Goal: Task Accomplishment & Management: Use online tool/utility

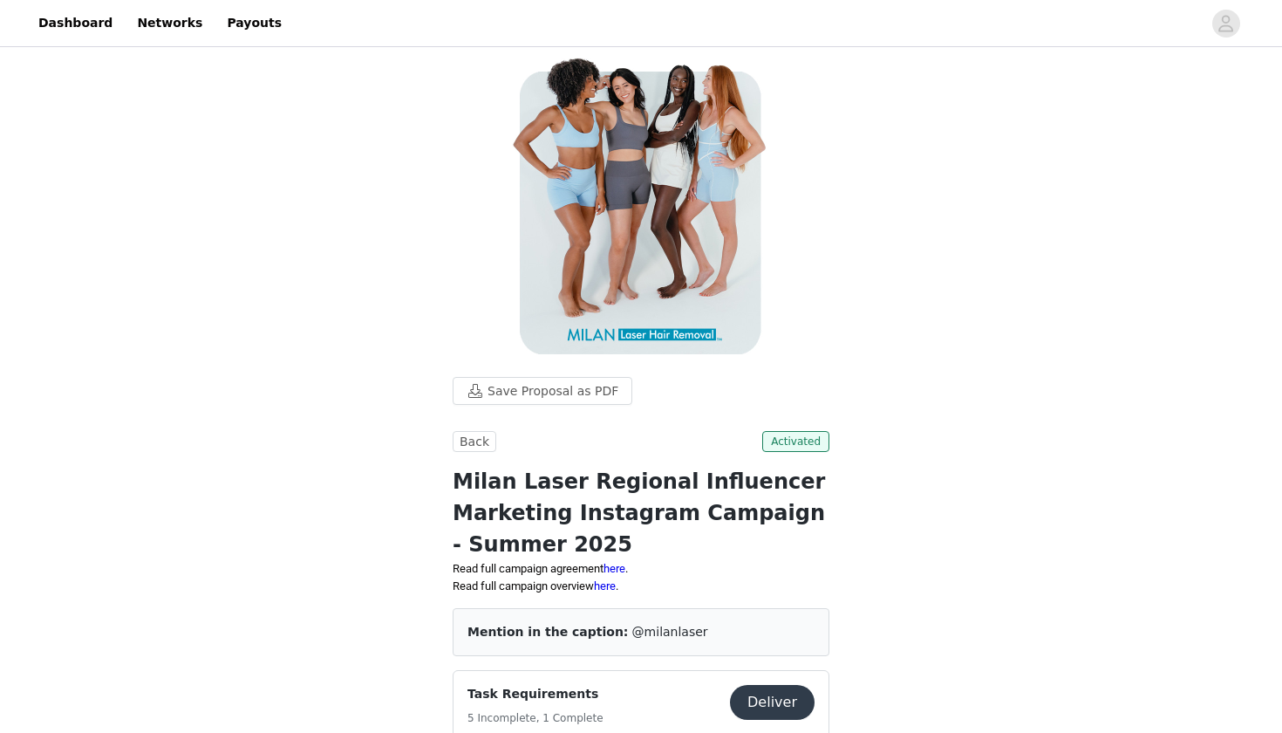
scroll to position [443, 0]
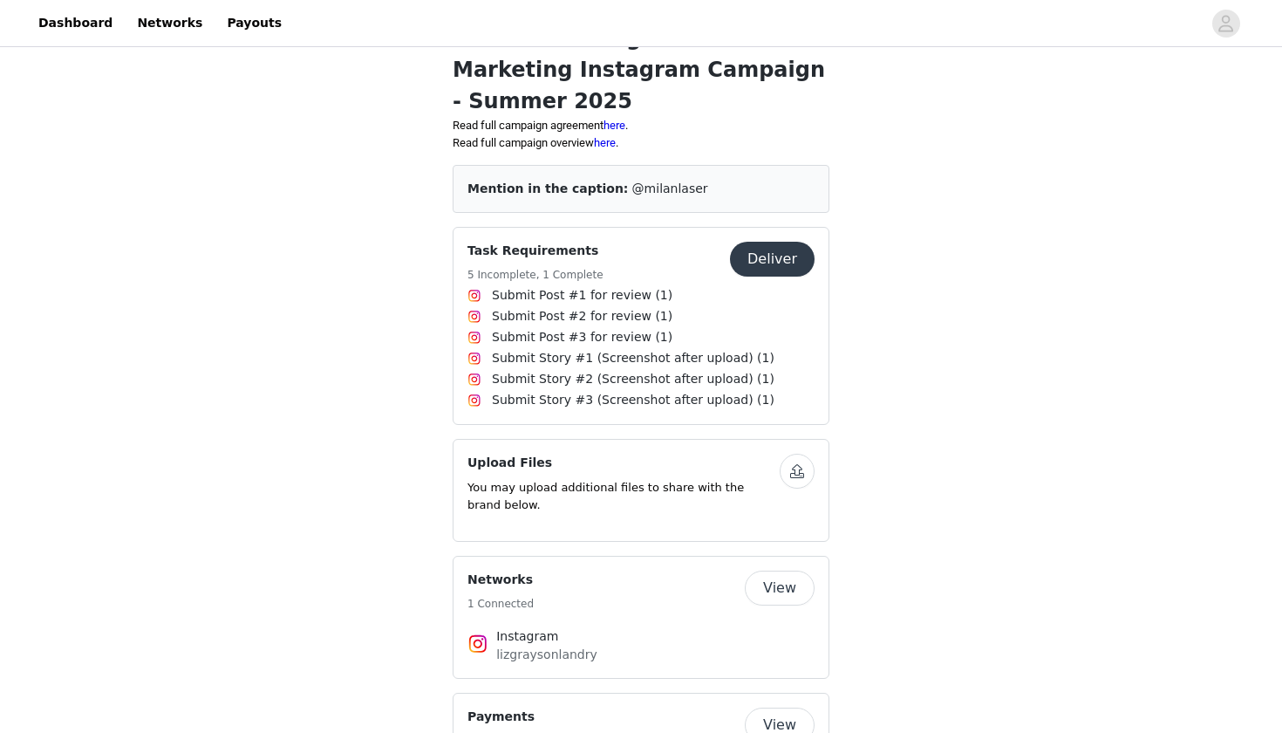
click at [781, 273] on button "Deliver" at bounding box center [772, 259] width 85 height 35
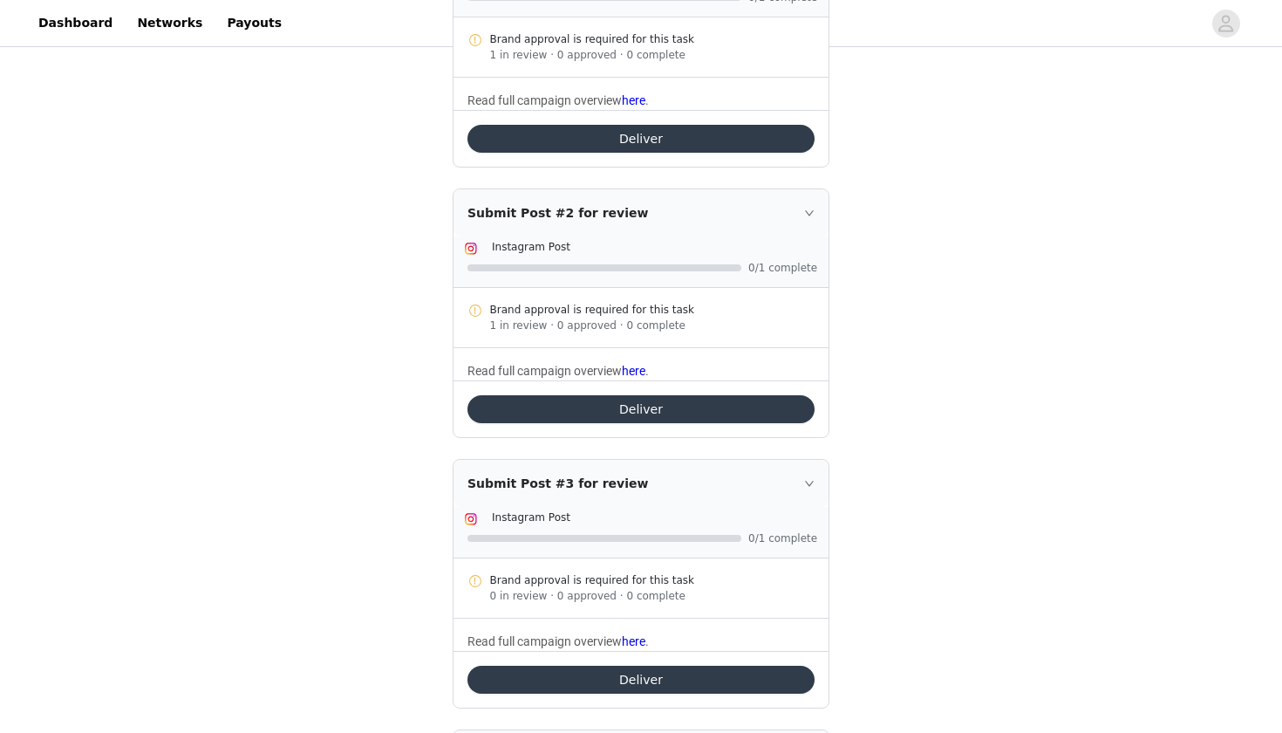
scroll to position [99, 0]
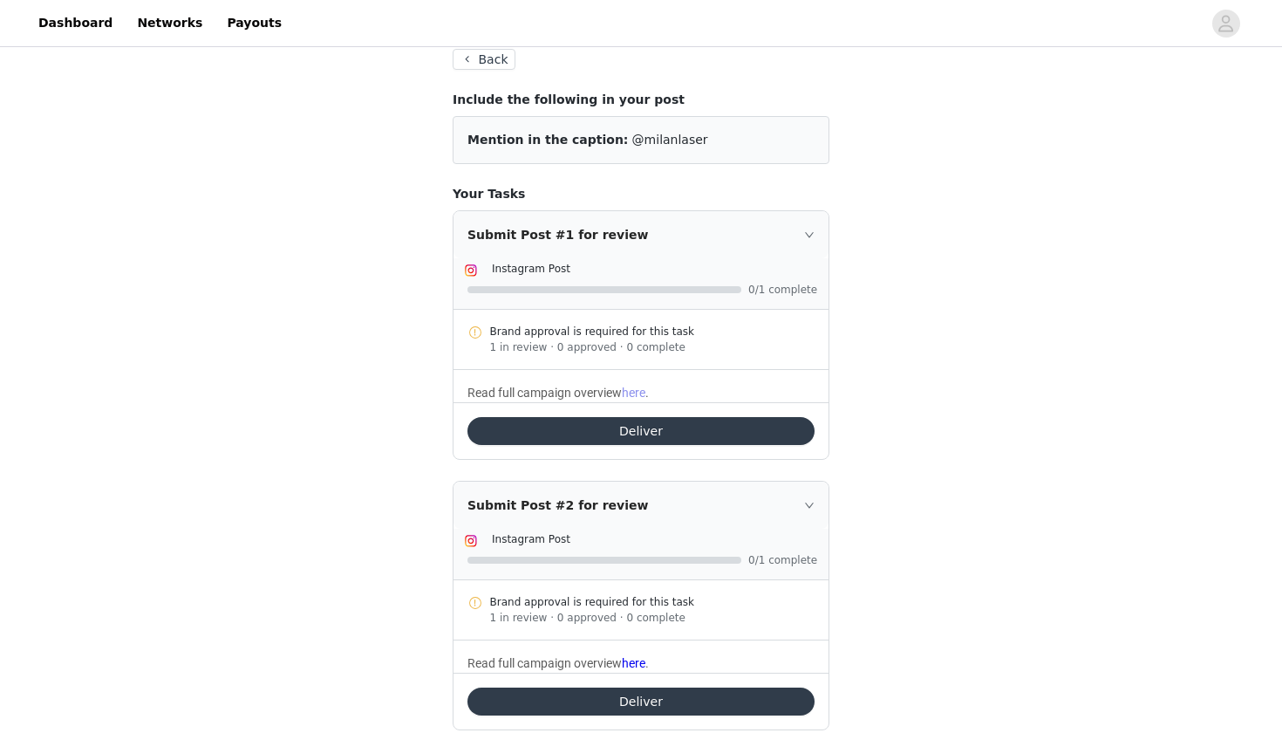
click at [646, 397] on link "here" at bounding box center [634, 393] width 24 height 14
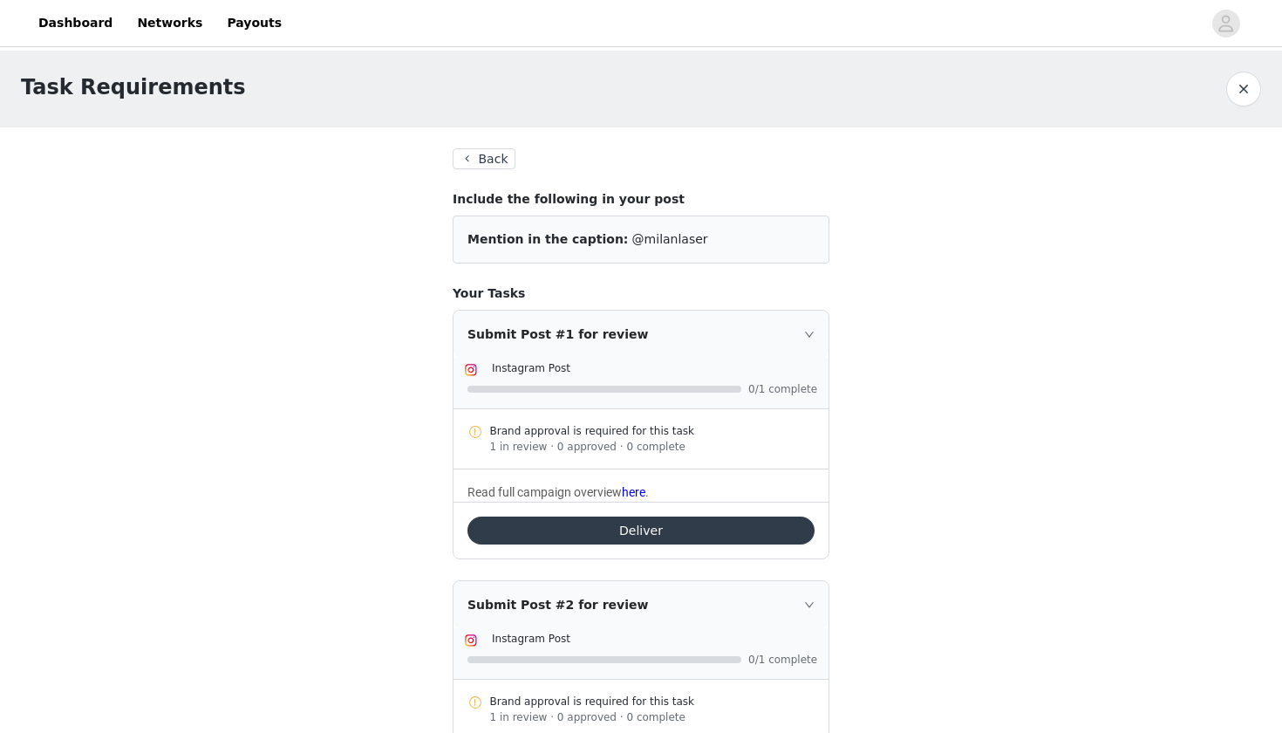
scroll to position [0, 0]
click at [603, 542] on button "Deliver" at bounding box center [641, 530] width 347 height 28
